Goal: Navigation & Orientation: Go to known website

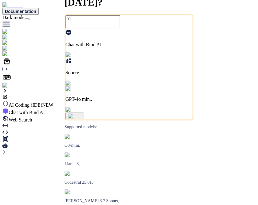
click at [172, 100] on div at bounding box center [128, 100] width 253 height 0
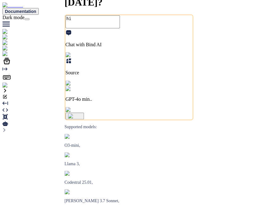
click at [135, 76] on p "Source" at bounding box center [129, 73] width 127 height 6
click at [22, 122] on span "Github" at bounding box center [16, 119] width 14 height 5
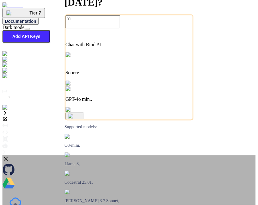
type textarea "x"
click at [9, 155] on icon at bounding box center [5, 158] width 7 height 7
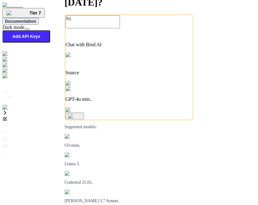
click at [96, 92] on img at bounding box center [81, 89] width 30 height 6
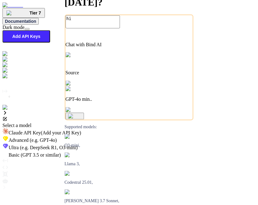
click at [82, 122] on div at bounding box center [128, 122] width 253 height 0
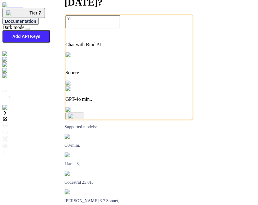
click at [138, 76] on p "Source" at bounding box center [129, 73] width 127 height 6
click at [22, 139] on span "Github" at bounding box center [16, 141] width 14 height 5
click at [145, 76] on p "Github" at bounding box center [129, 73] width 127 height 6
click at [34, 132] on span "File Uploads" at bounding box center [21, 134] width 25 height 5
click at [134, 86] on div "File Uploads" at bounding box center [129, 72] width 127 height 28
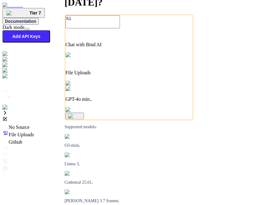
click at [22, 139] on span "Github" at bounding box center [16, 141] width 14 height 5
